Goal: Communication & Community: Share content

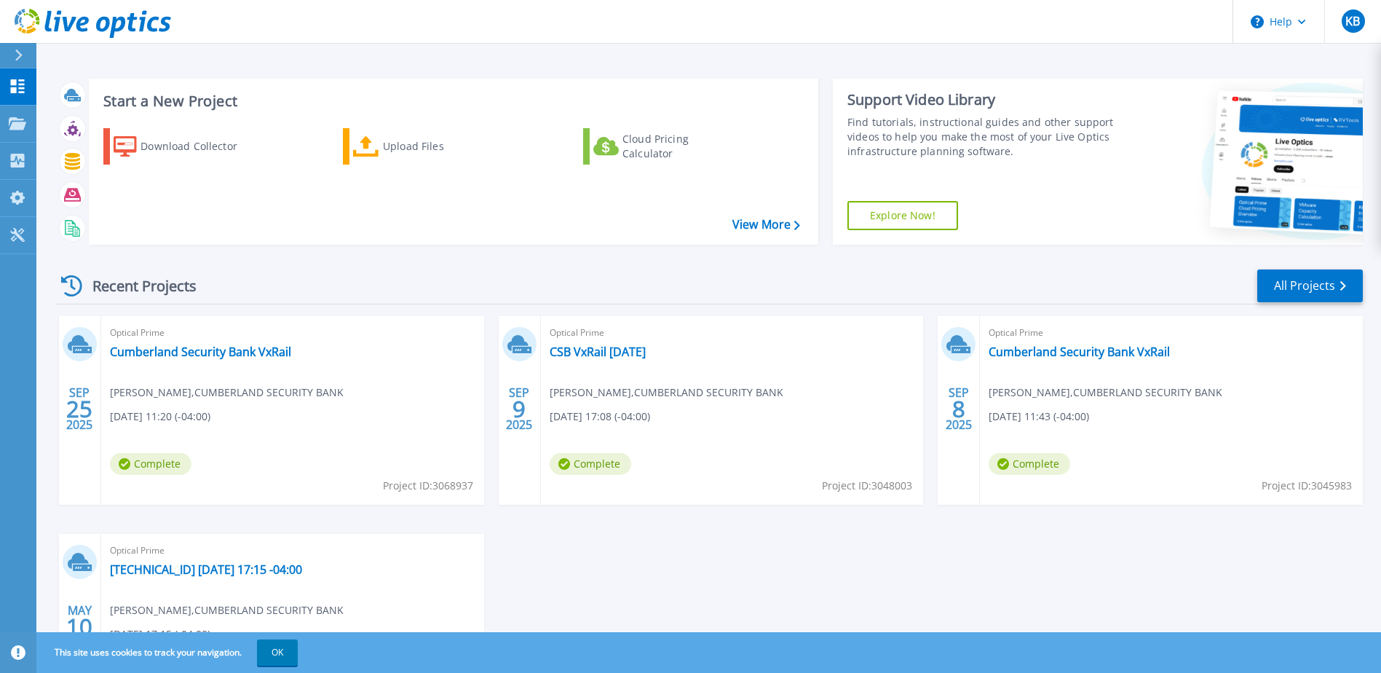
scroll to position [73, 0]
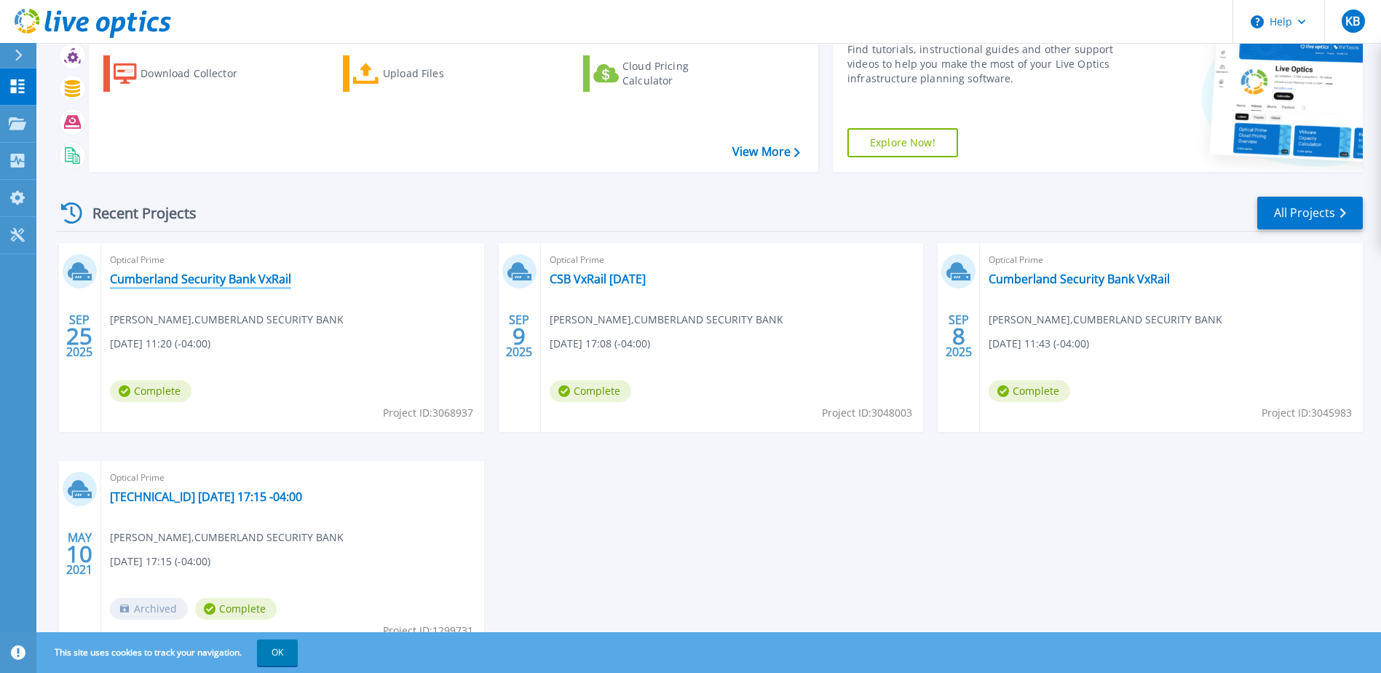
click at [165, 276] on link "Cumberland Security Bank VxRail" at bounding box center [200, 278] width 181 height 15
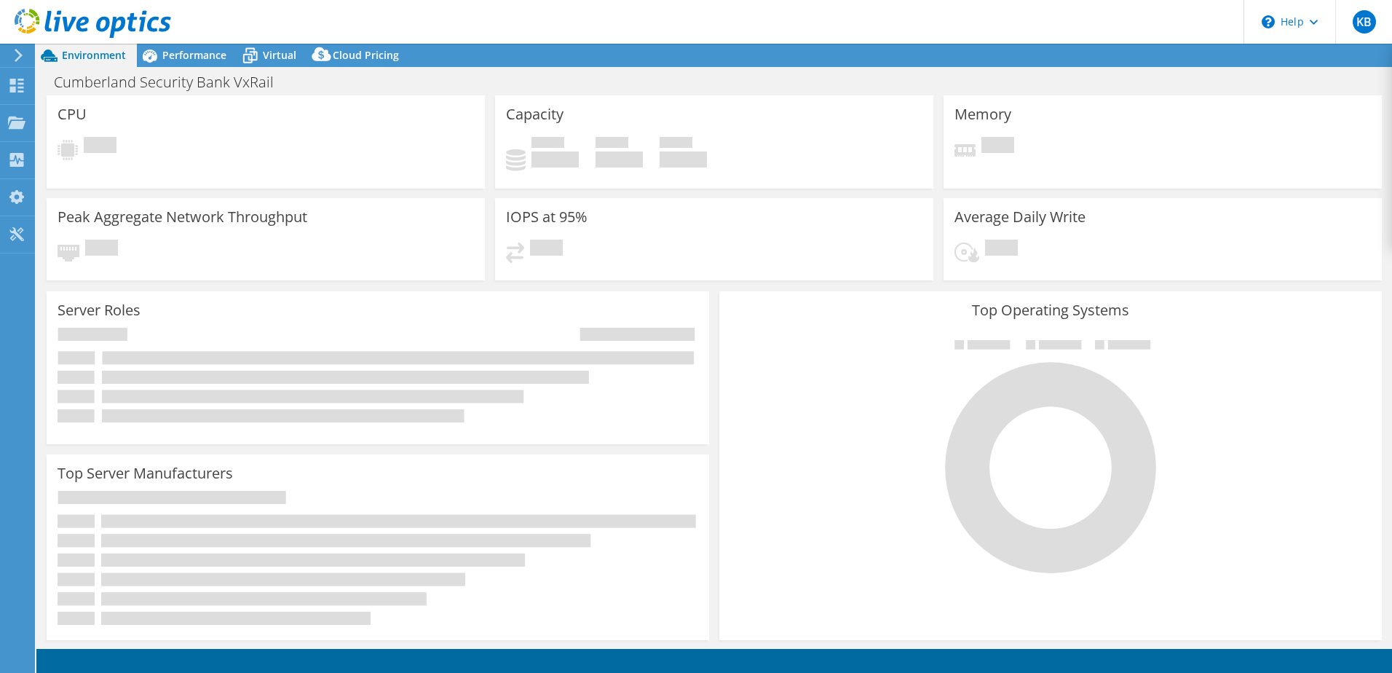
select select "USD"
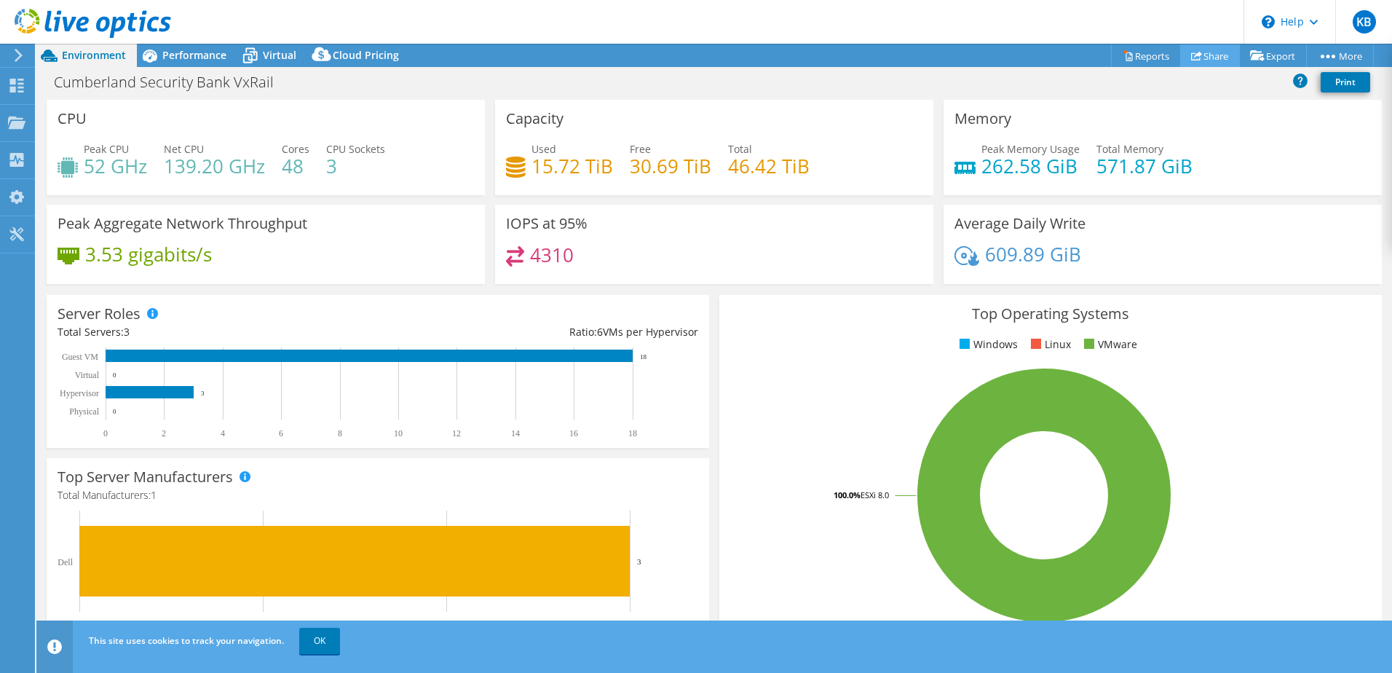
click at [1213, 54] on link "Share" at bounding box center [1210, 55] width 60 height 23
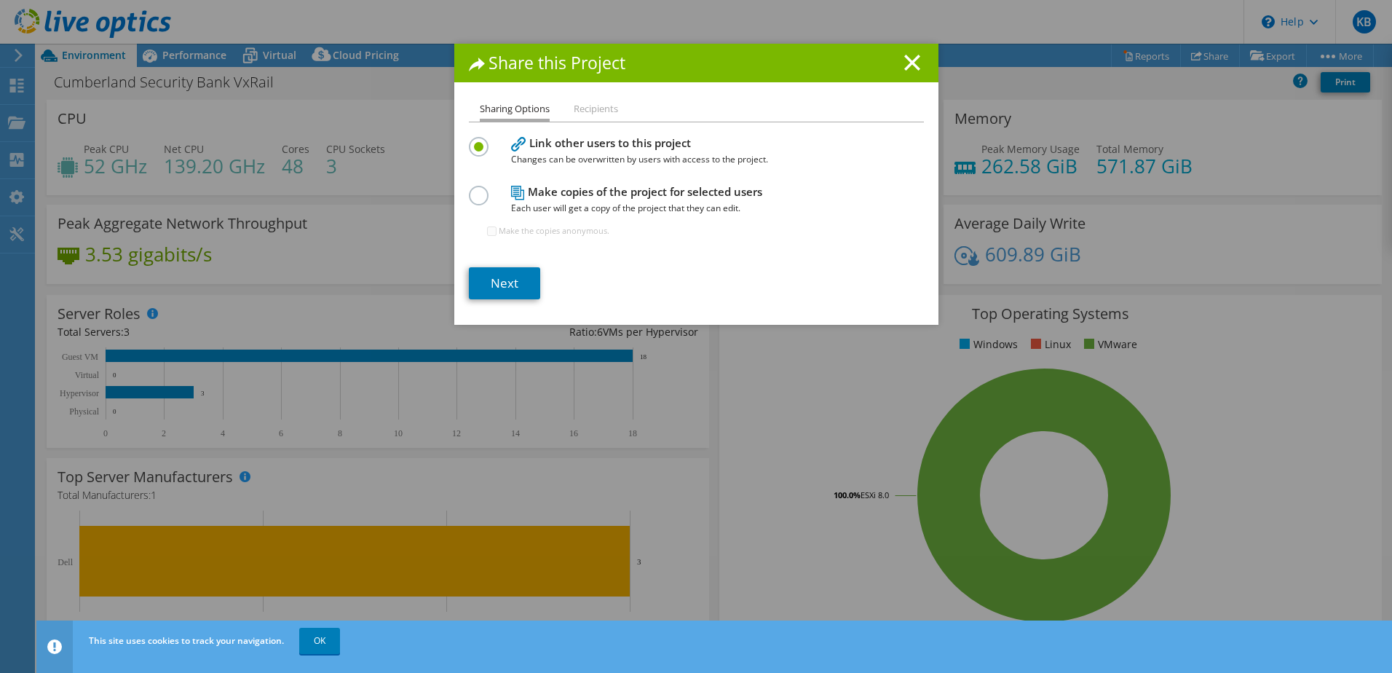
click at [603, 193] on h4 "Make copies of the project for selected users Each user will get a copy of the …" at bounding box center [693, 199] width 364 height 33
click at [469, 189] on label at bounding box center [481, 188] width 25 height 4
click at [0, 0] on input "radio" at bounding box center [0, 0] width 0 height 0
click at [589, 108] on li "Recipients" at bounding box center [596, 109] width 44 height 18
click at [507, 292] on link "Next" at bounding box center [504, 283] width 71 height 32
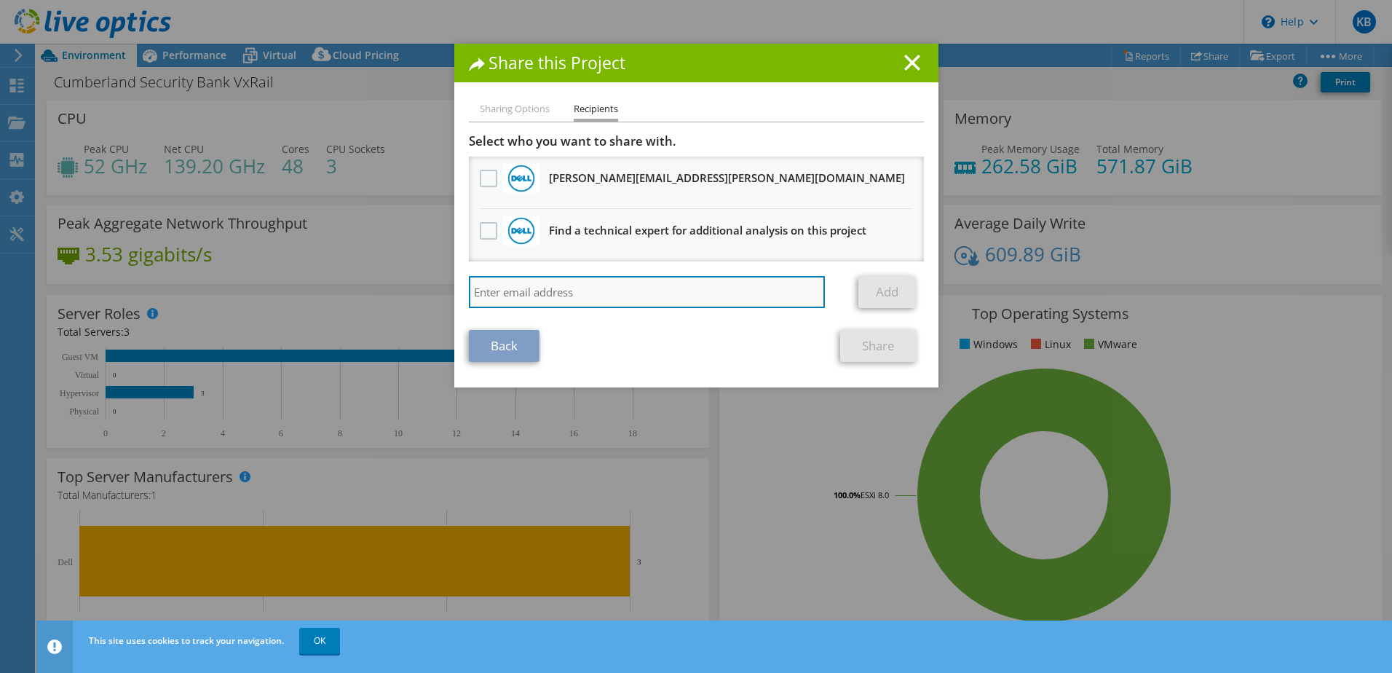
click at [691, 290] on input "search" at bounding box center [647, 292] width 357 height 32
type input "mackenzie@lougeek.com"
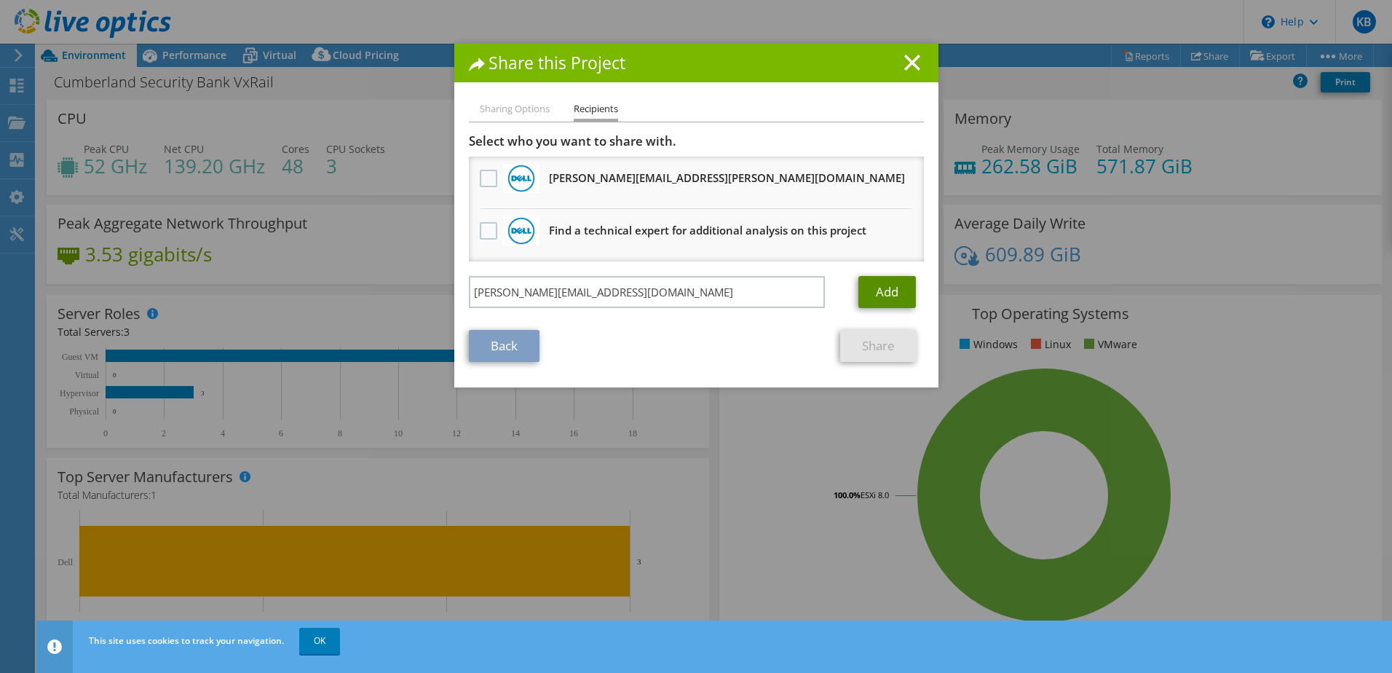
click at [870, 287] on link "Add" at bounding box center [887, 292] width 58 height 32
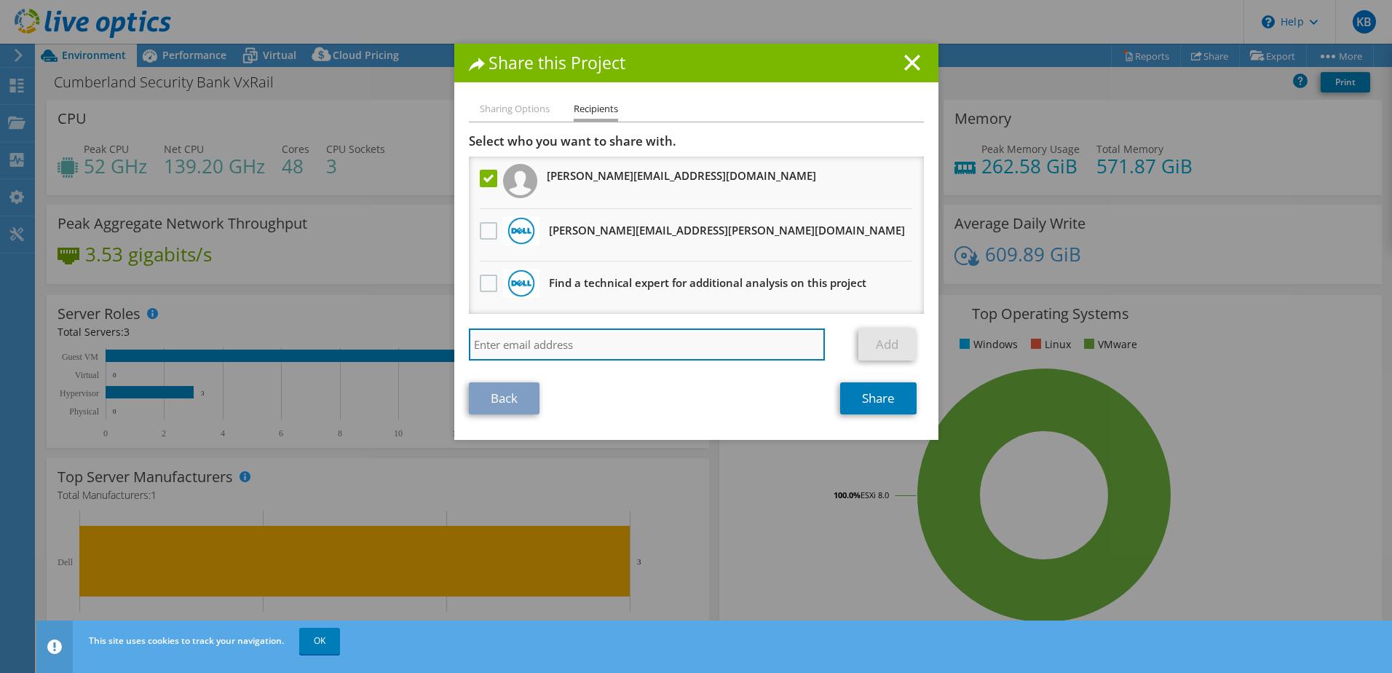
click at [607, 339] on input "search" at bounding box center [647, 344] width 357 height 32
type input "jamesg@lougeek.com"
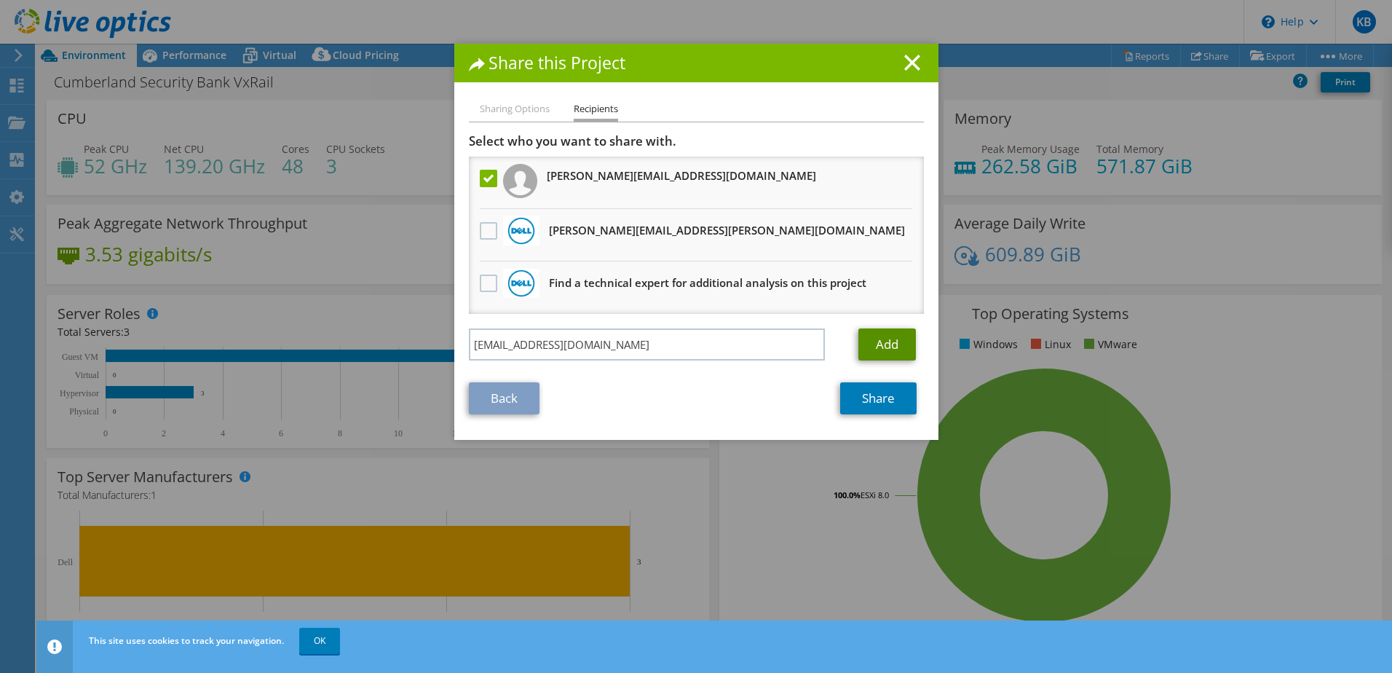
click at [890, 353] on link "Add" at bounding box center [887, 344] width 58 height 32
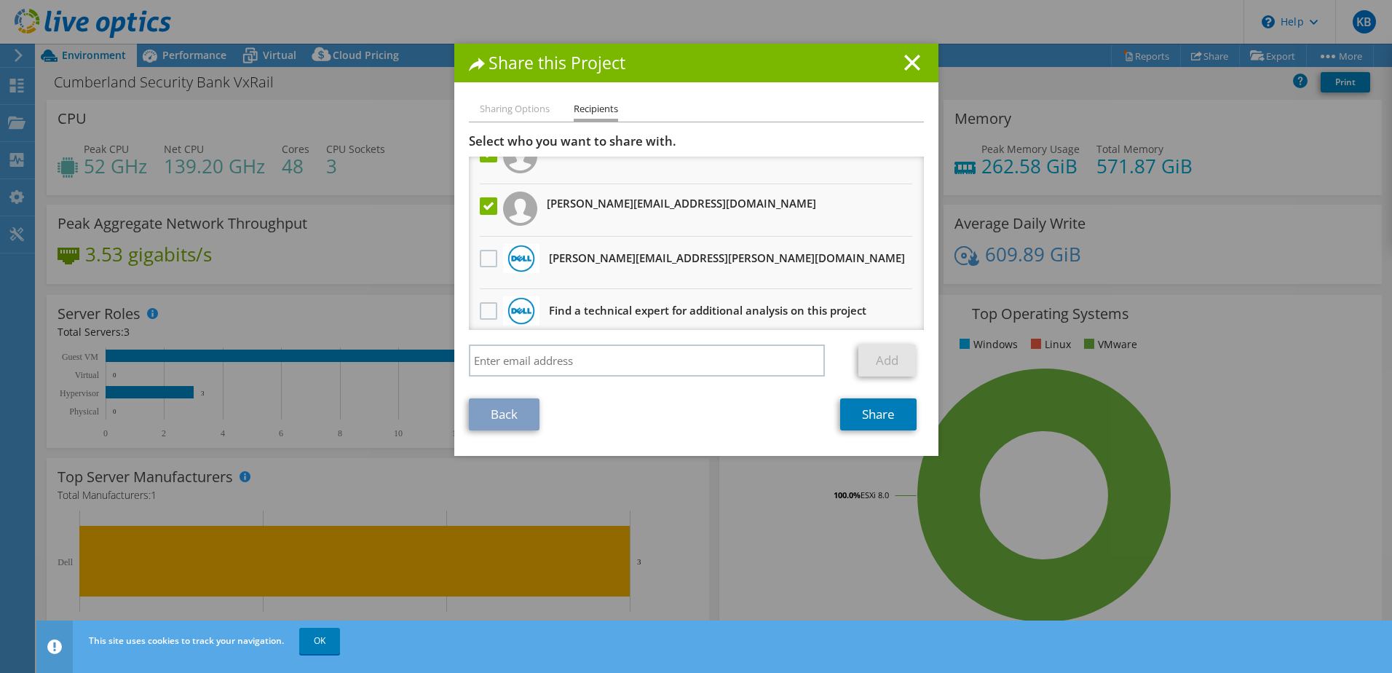
scroll to position [36, 0]
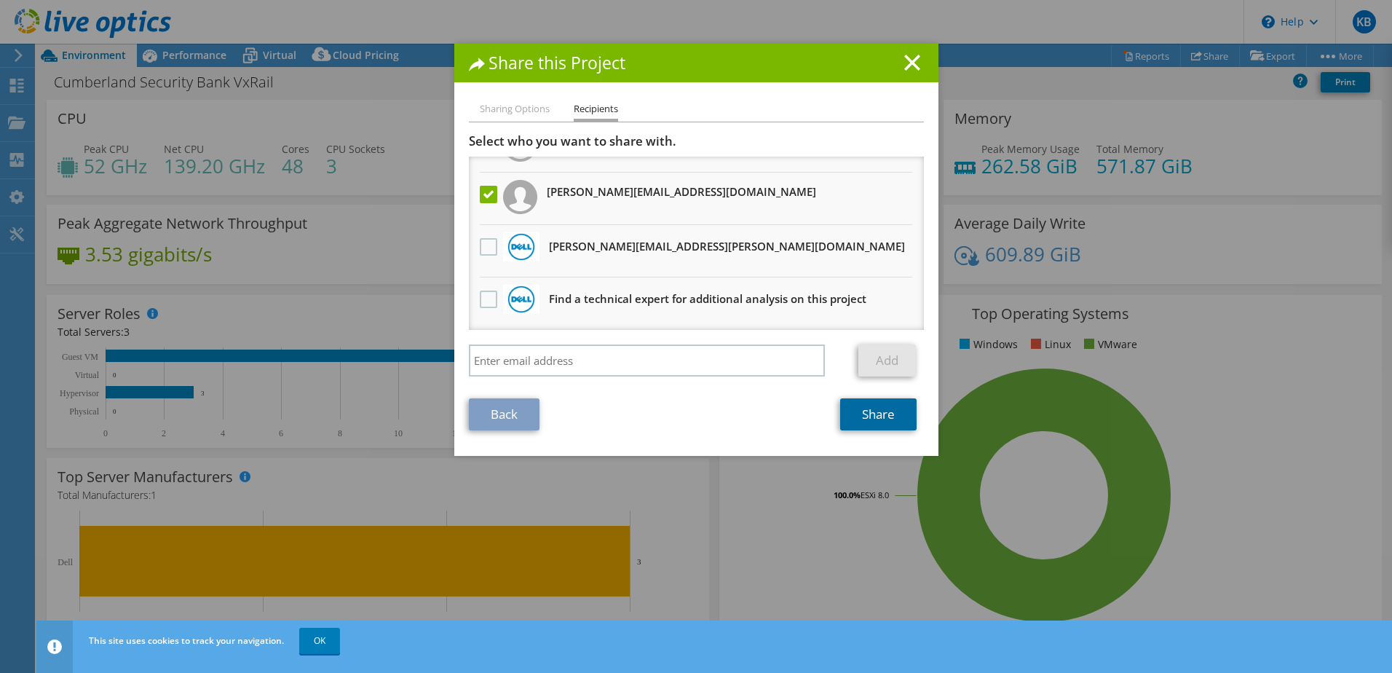
click at [887, 413] on link "Share" at bounding box center [878, 414] width 76 height 32
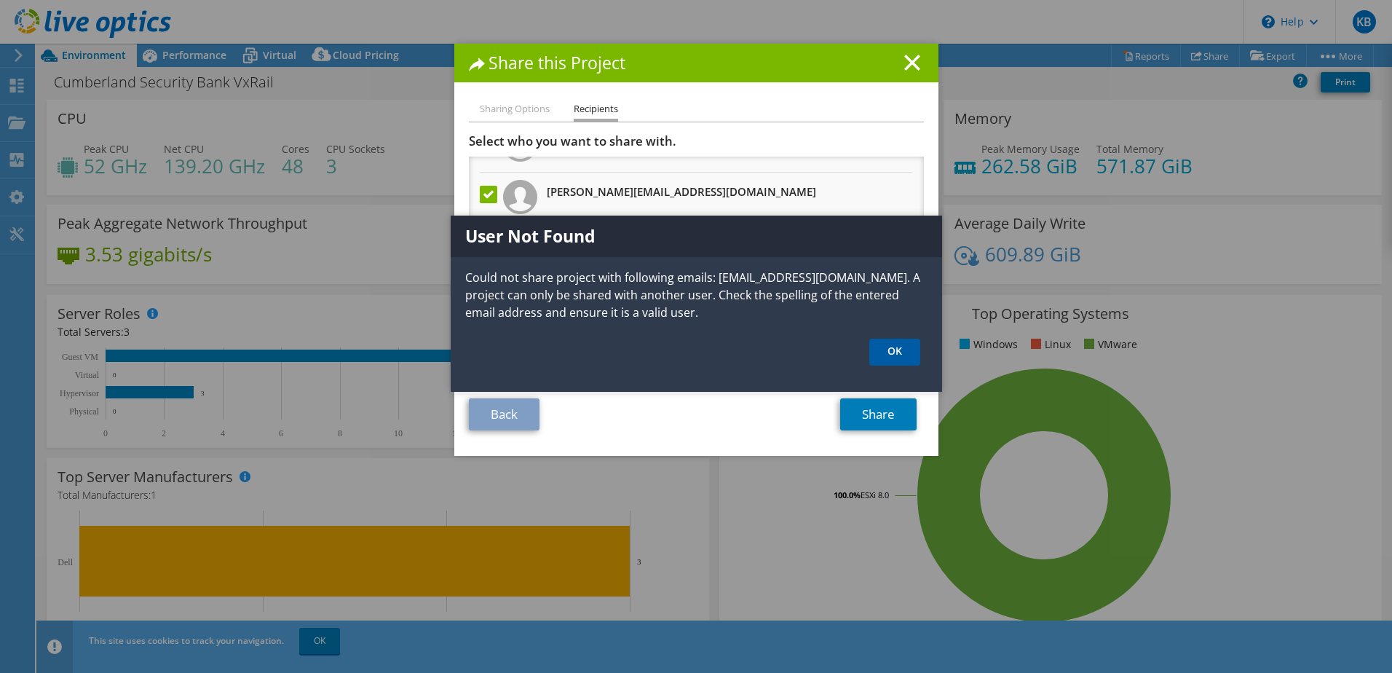
click at [893, 342] on link "OK" at bounding box center [894, 351] width 51 height 27
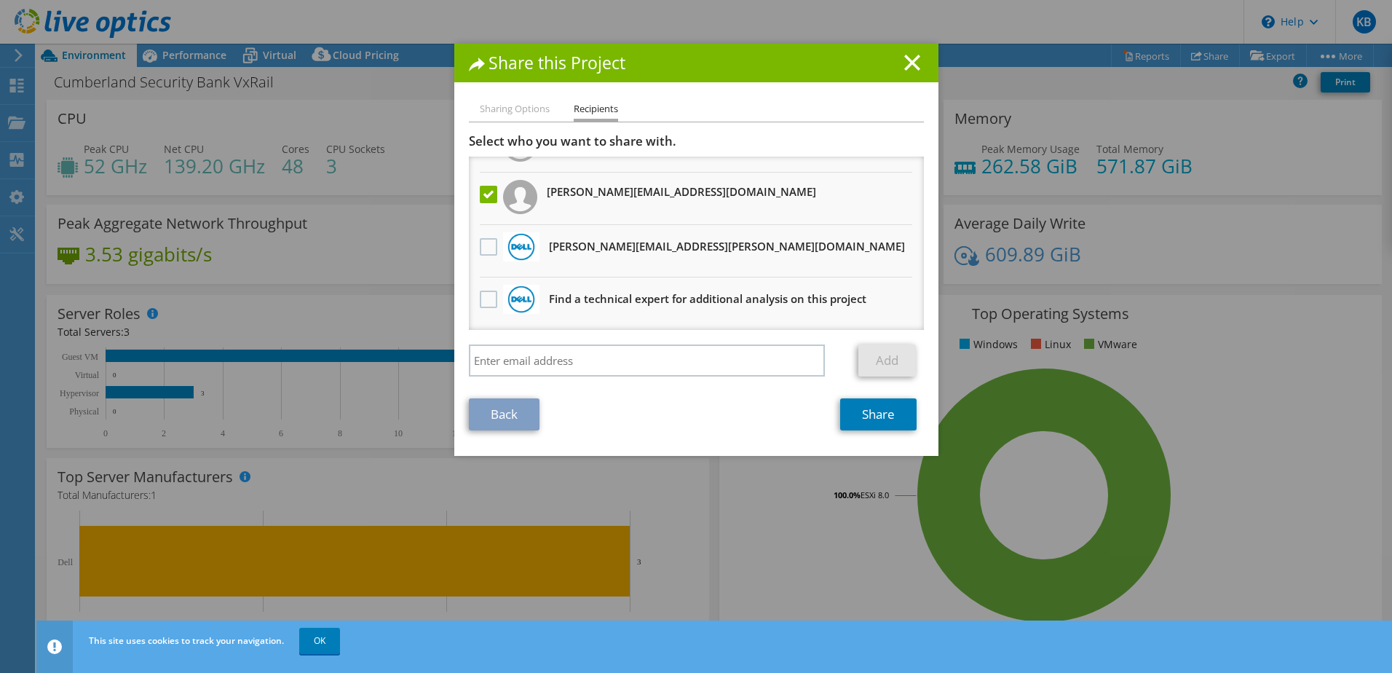
scroll to position [0, 0]
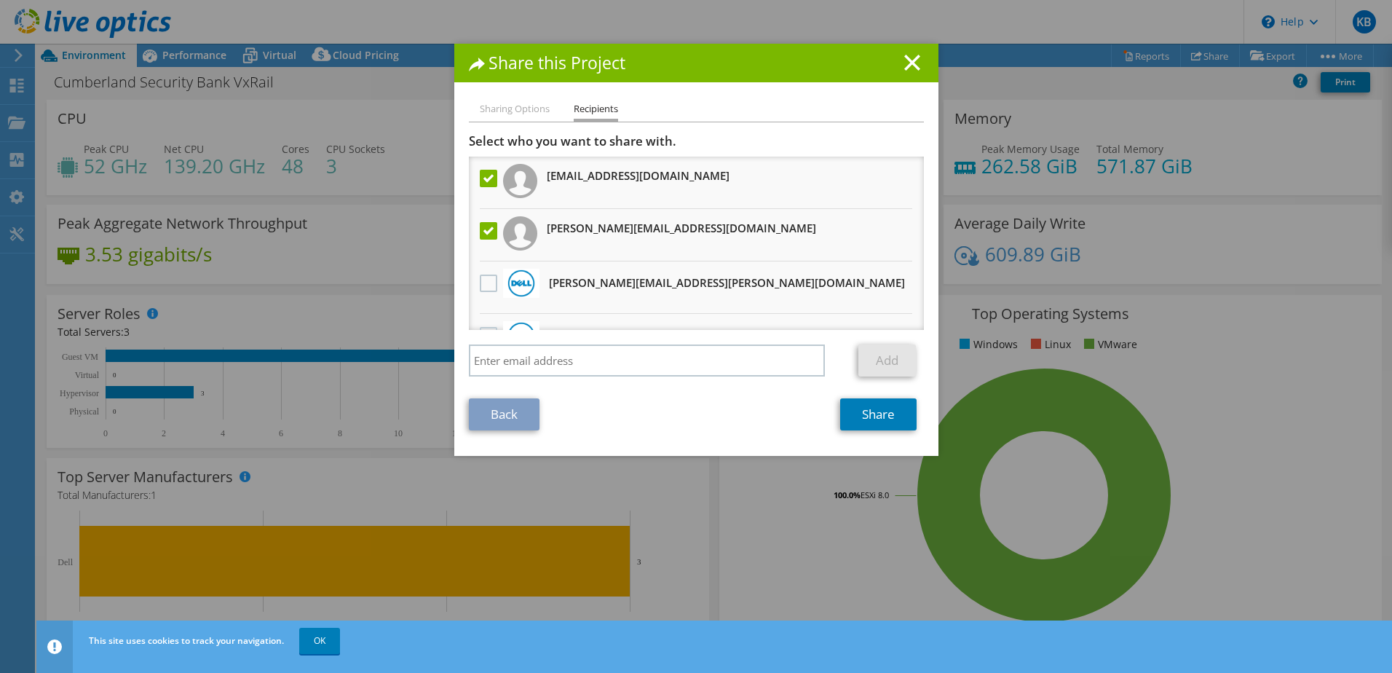
click at [483, 177] on label at bounding box center [490, 178] width 21 height 17
click at [0, 0] on input "checkbox" at bounding box center [0, 0] width 0 height 0
click at [892, 416] on link "Share" at bounding box center [878, 414] width 76 height 32
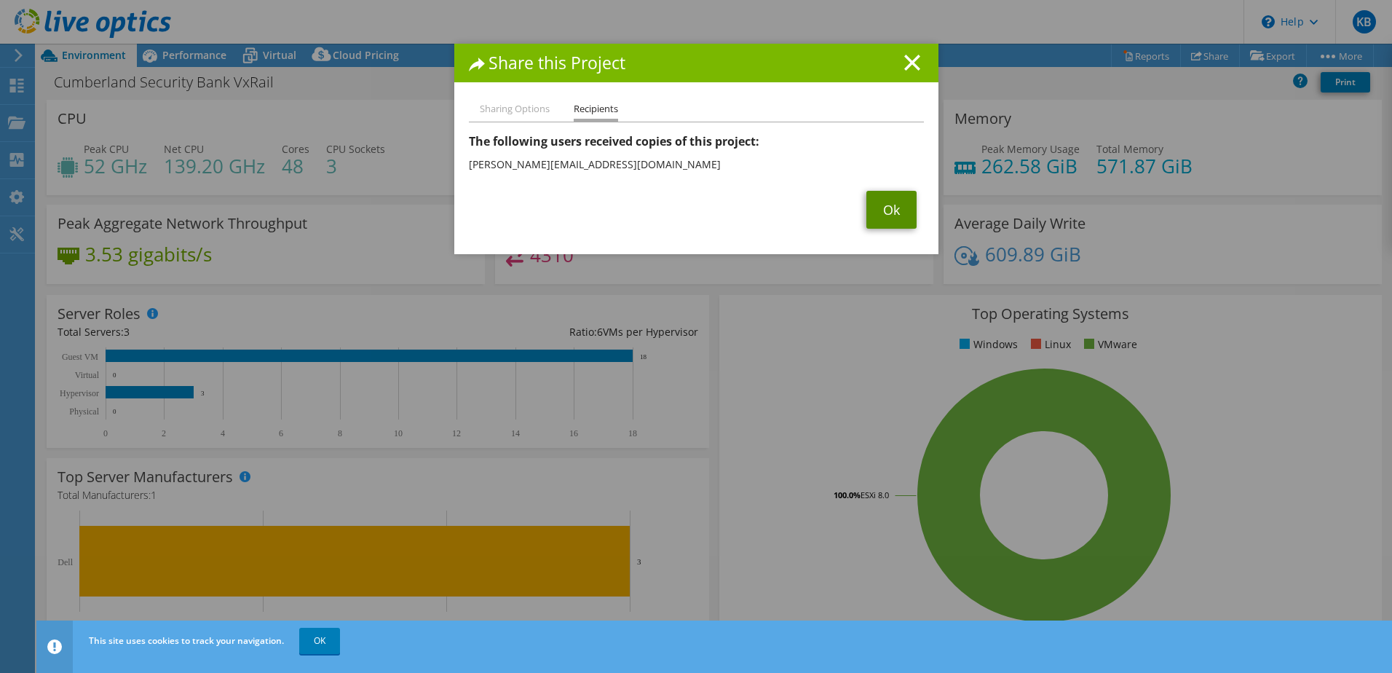
click at [907, 202] on link "Ok" at bounding box center [891, 210] width 50 height 38
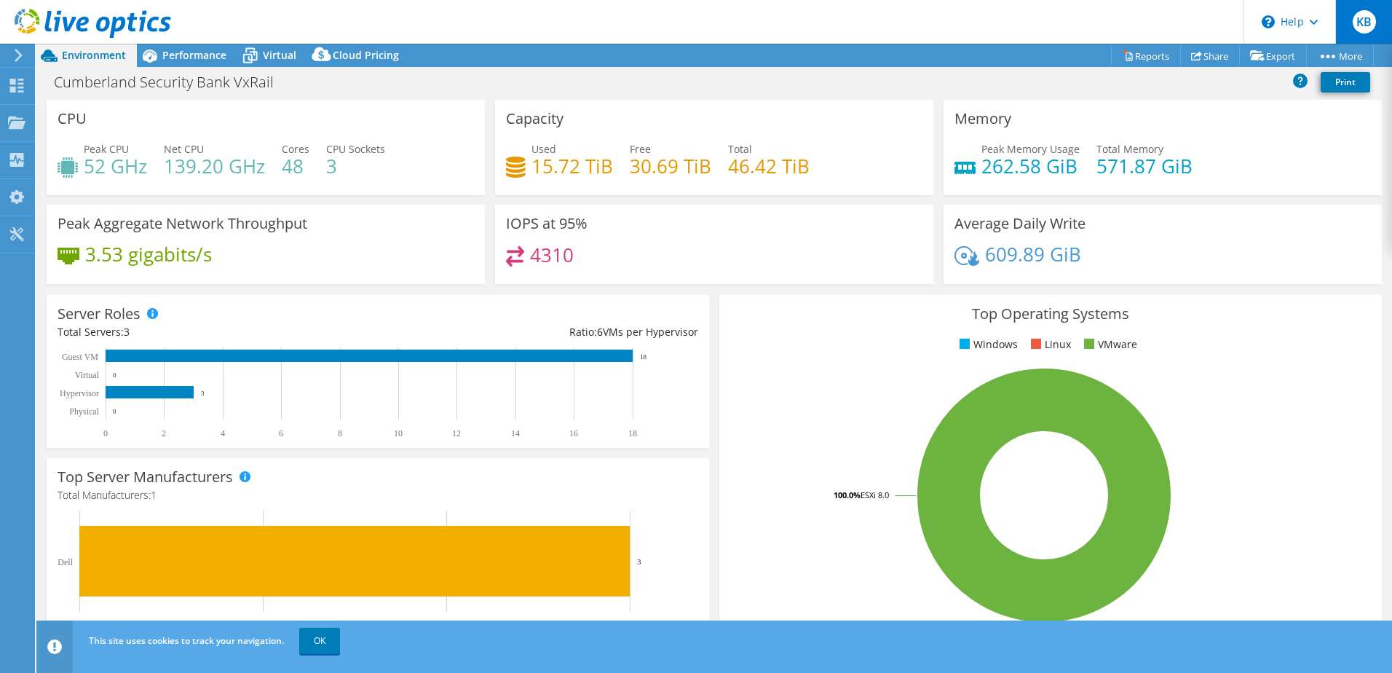
click at [1372, 21] on span "KB" at bounding box center [1363, 21] width 23 height 23
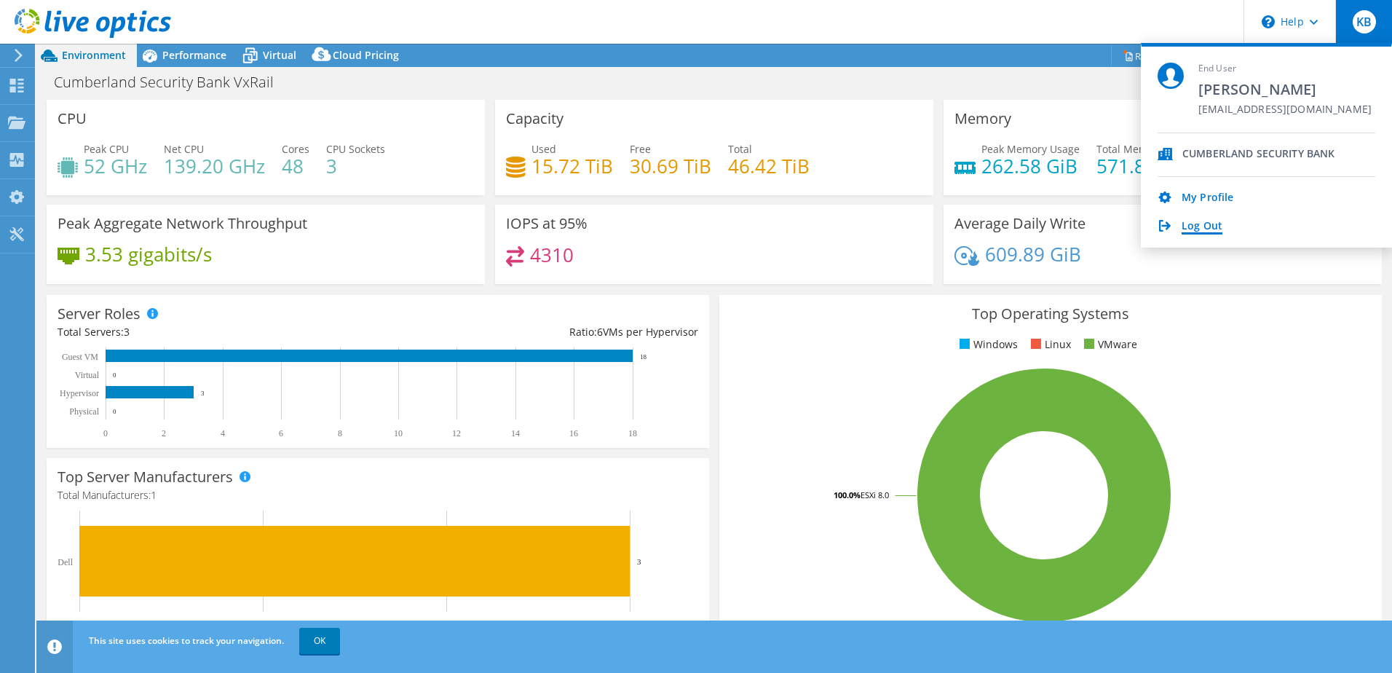
click at [1214, 223] on link "Log Out" at bounding box center [1201, 227] width 41 height 14
